Goal: Check status

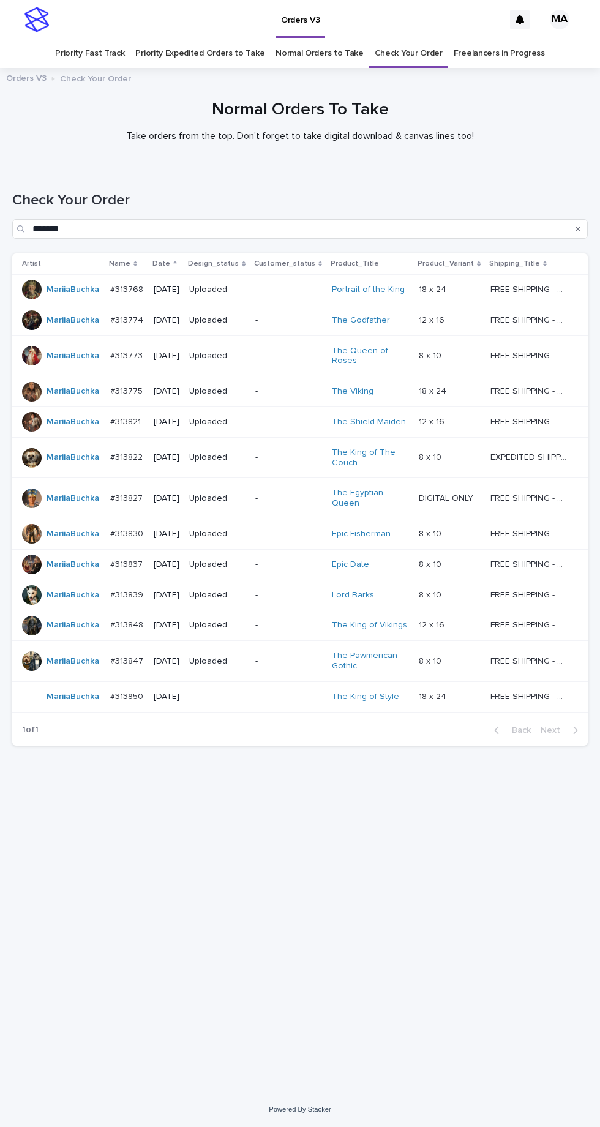
scroll to position [39, 0]
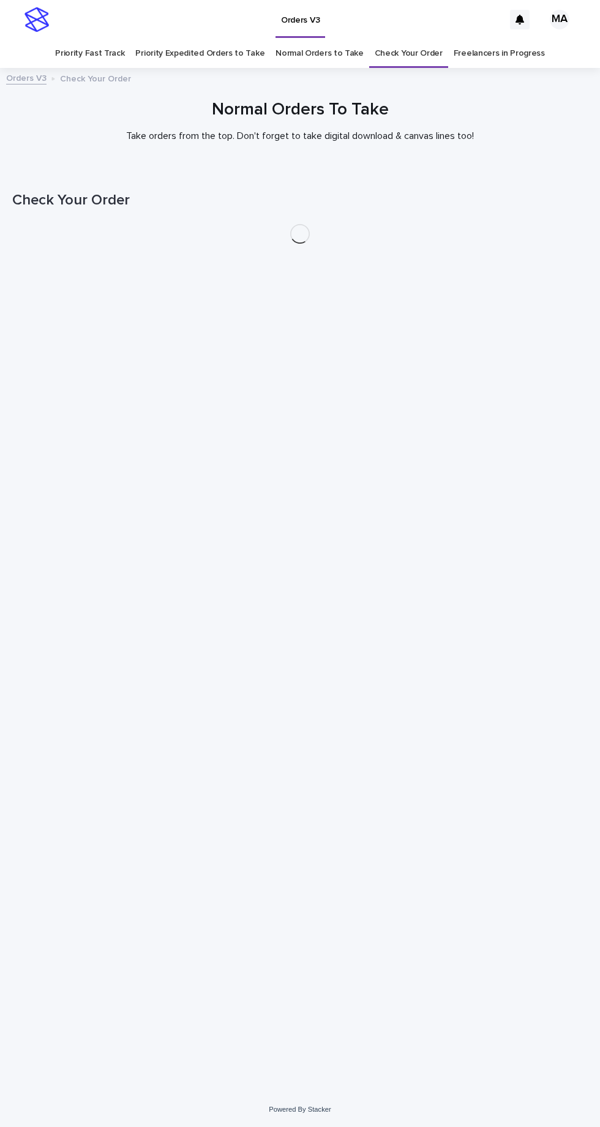
scroll to position [39, 0]
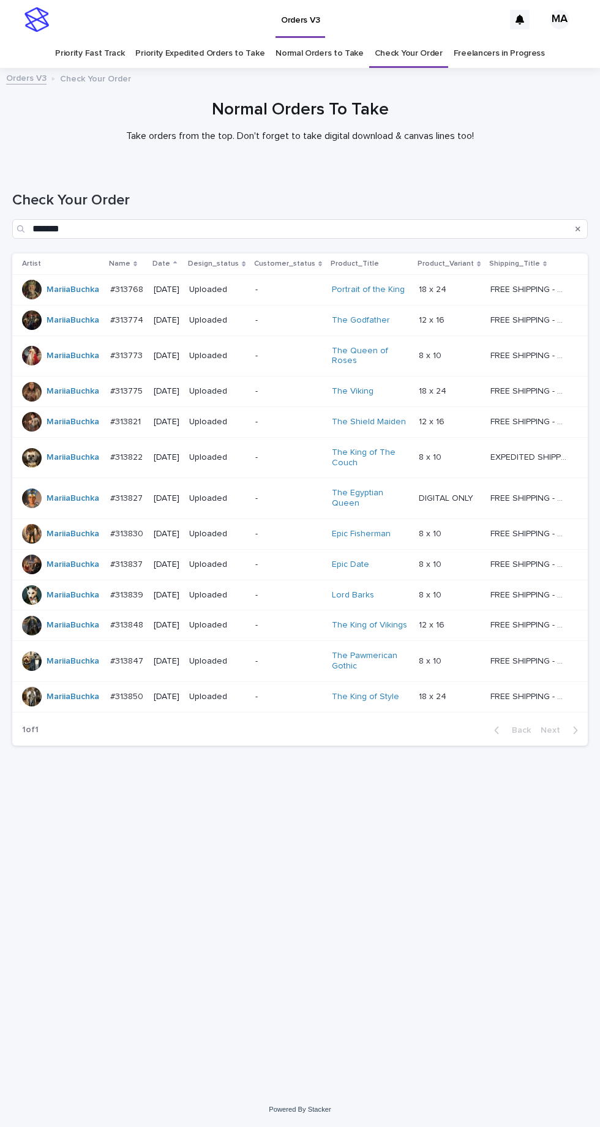
click at [400, 39] on link "Check Your Order" at bounding box center [409, 53] width 68 height 29
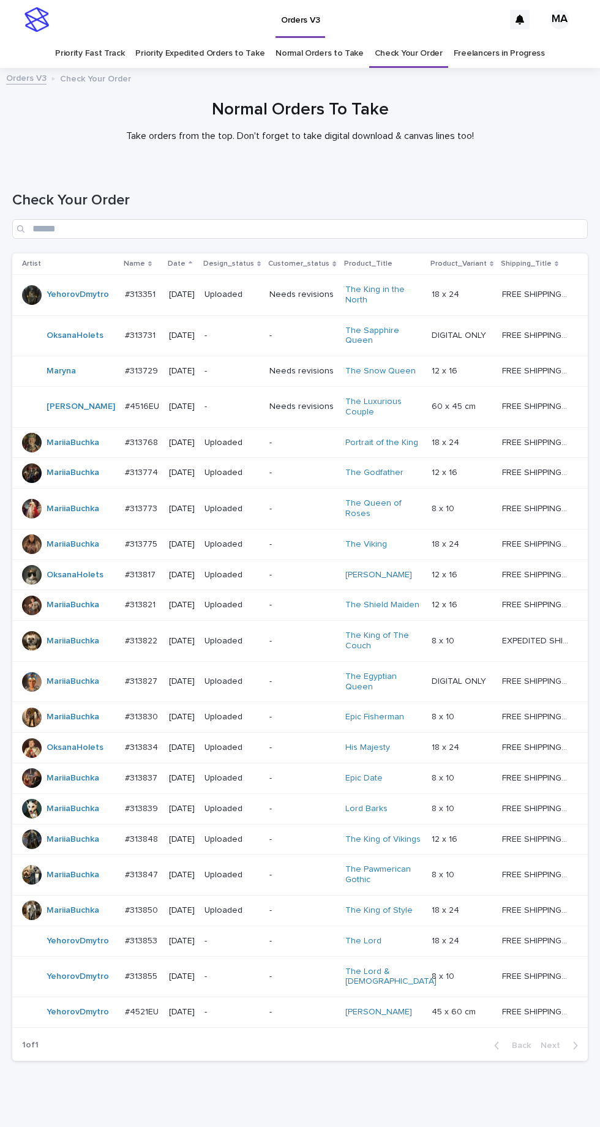
scroll to position [85, 0]
